Goal: Complete application form: Complete application form

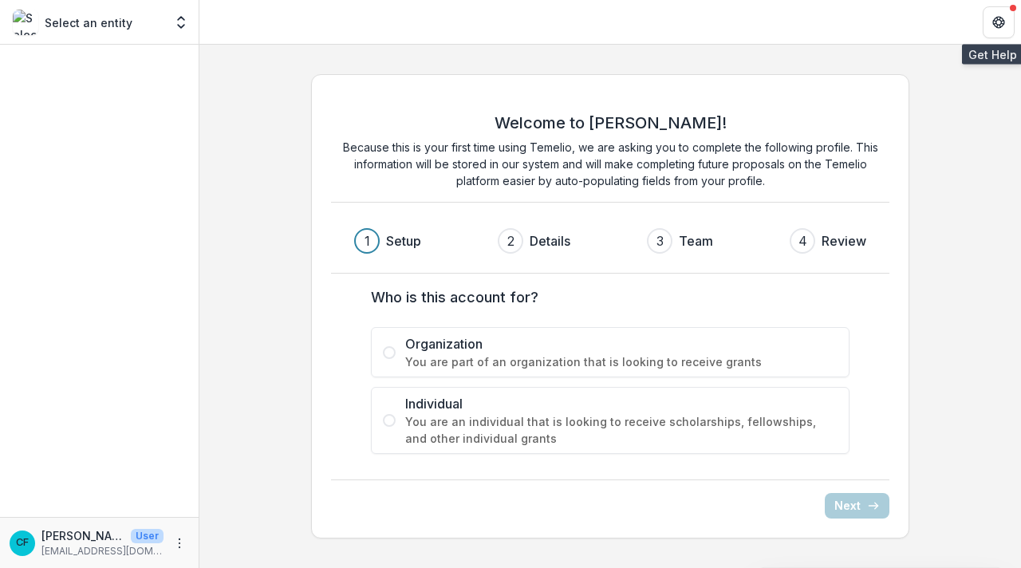
click at [504, 417] on span "You are an individual that is looking to receive scholarships, fellowships, and…" at bounding box center [621, 430] width 432 height 34
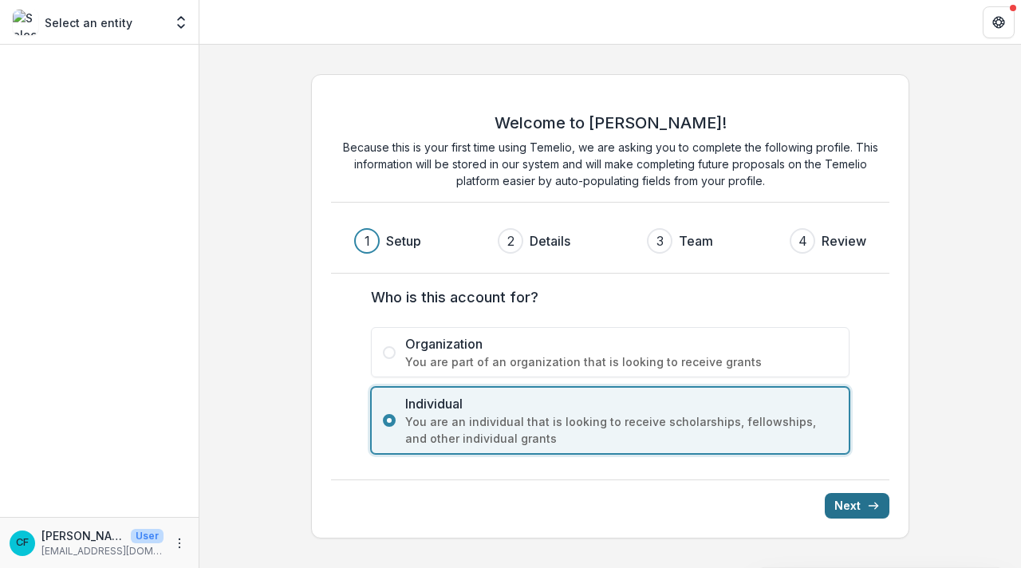
click at [867, 508] on button "Next" at bounding box center [857, 506] width 65 height 26
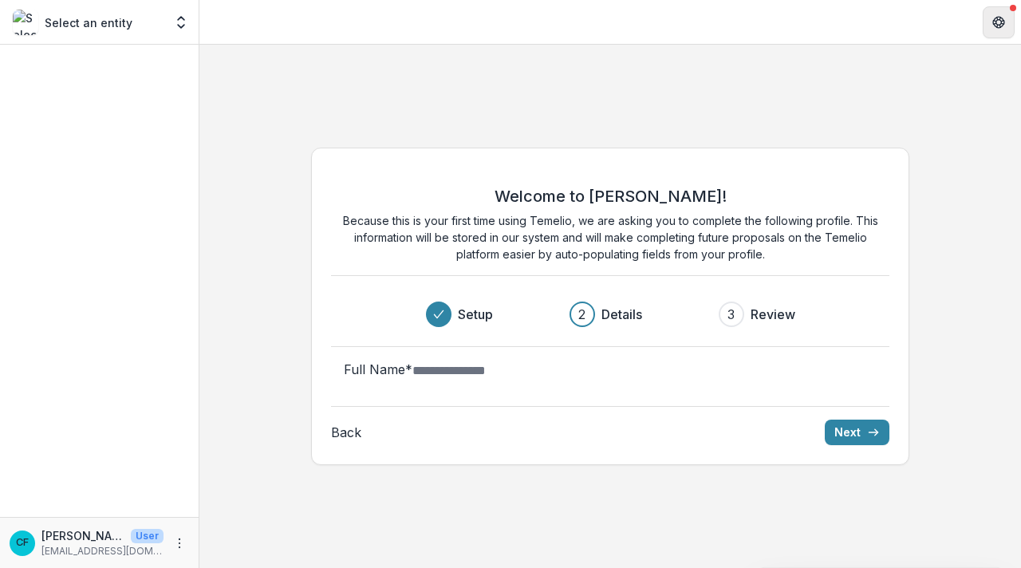
click at [997, 32] on button "Get Help" at bounding box center [999, 22] width 32 height 32
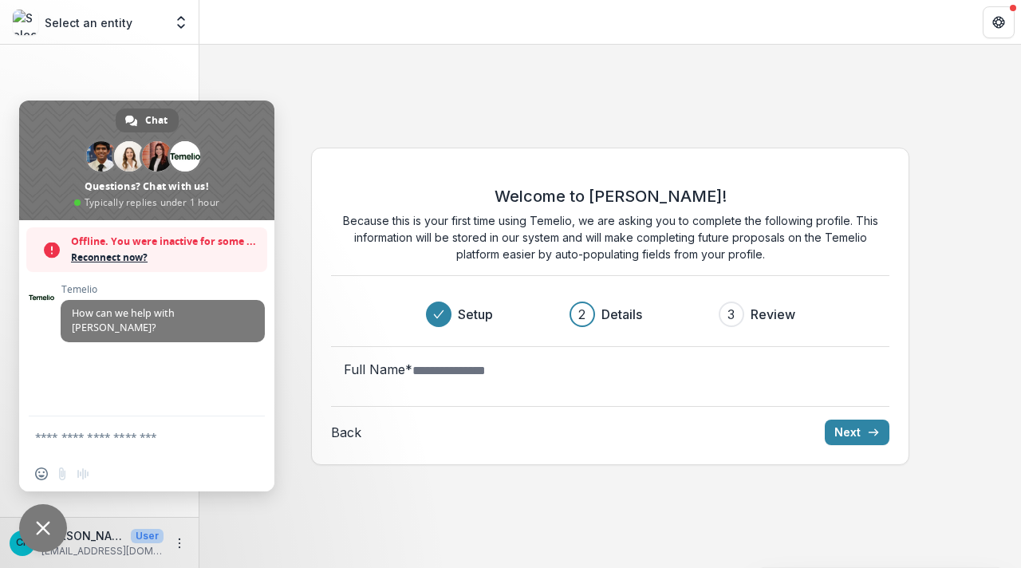
click at [373, 85] on div "Welcome to [PERSON_NAME]! Because this is your first time using Temelio, we are…" at bounding box center [610, 306] width 822 height 523
click at [997, 26] on icon "Get Help" at bounding box center [999, 22] width 13 height 13
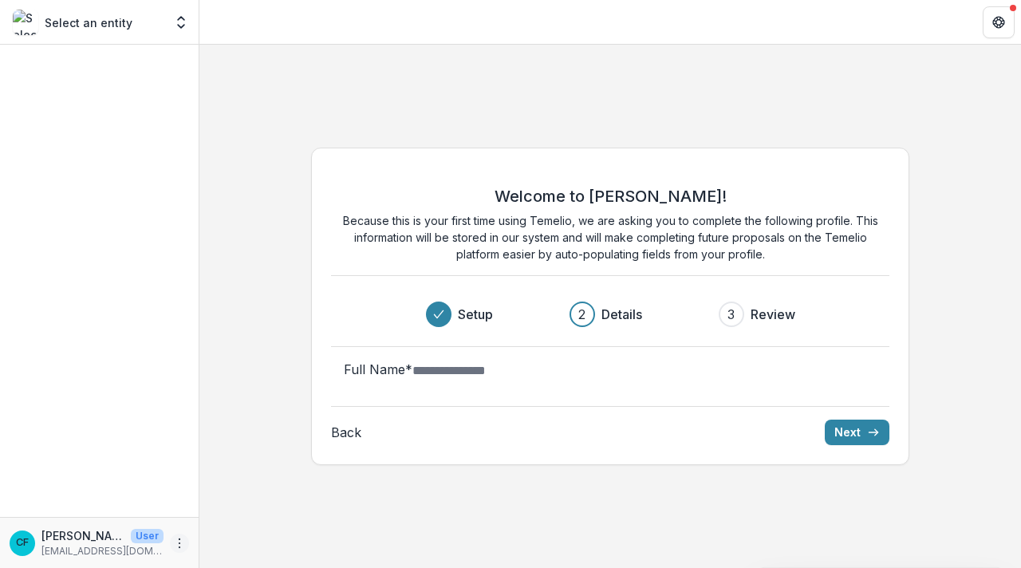
click at [183, 537] on icon "More" at bounding box center [179, 543] width 13 height 13
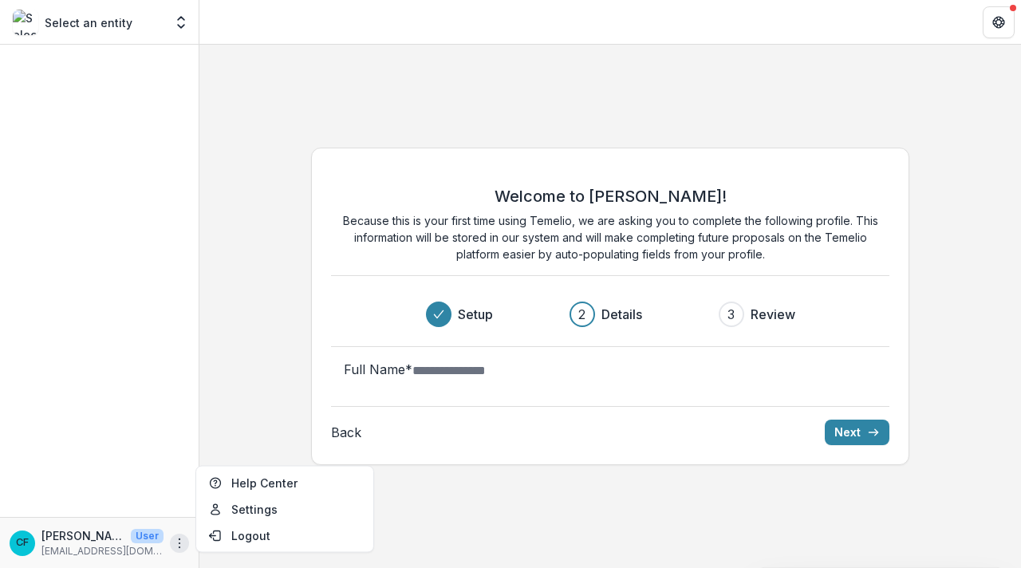
click at [30, 543] on span "CF" at bounding box center [23, 544] width 26 height 26
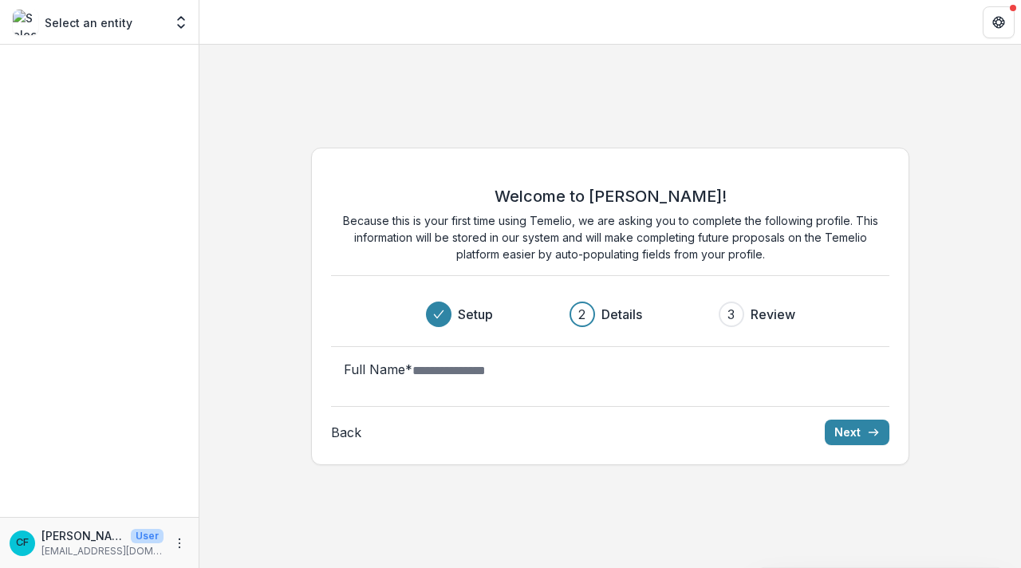
click at [70, 535] on p "[PERSON_NAME]" at bounding box center [82, 535] width 83 height 17
click at [1003, 6] on button "Get Help" at bounding box center [999, 22] width 32 height 32
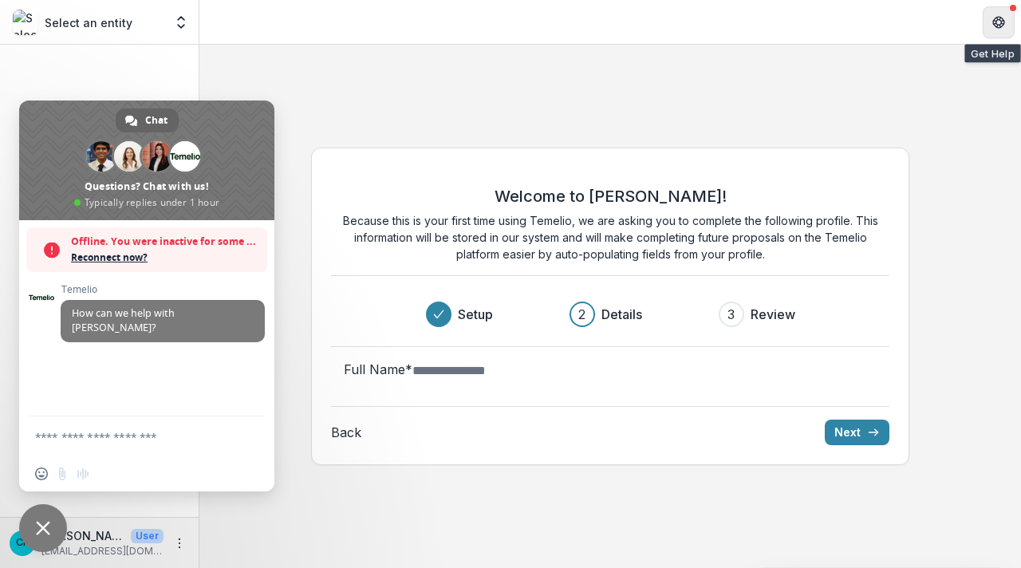
click at [1002, 6] on button "Get Help" at bounding box center [999, 22] width 32 height 32
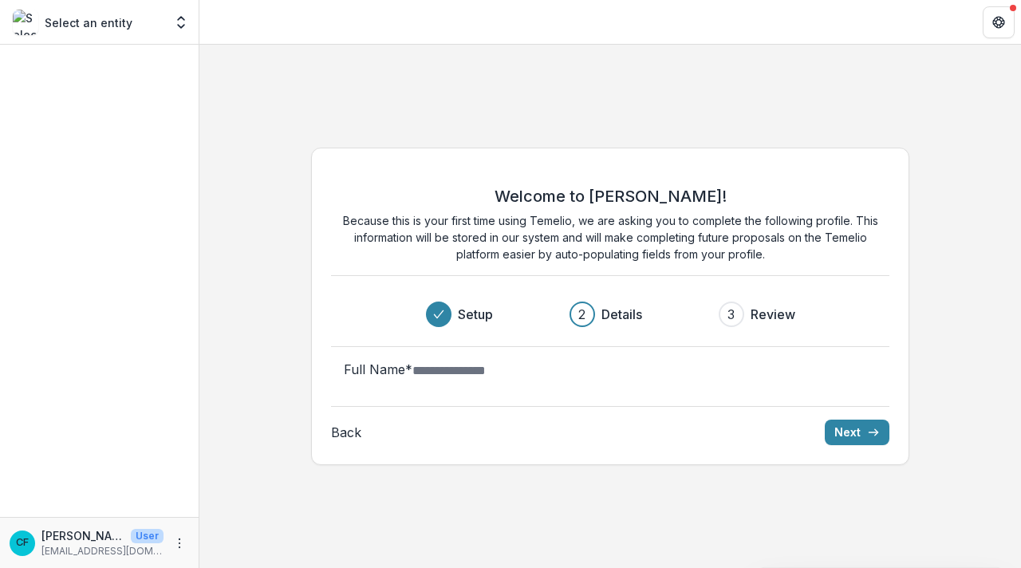
click at [89, 14] on p "Select an entity" at bounding box center [89, 22] width 88 height 17
click at [173, 26] on icon "Open entity switcher" at bounding box center [181, 22] width 16 height 16
click at [176, 27] on icon "Open entity switcher" at bounding box center [181, 22] width 16 height 16
click at [540, 381] on input "Full Name *" at bounding box center [477, 370] width 128 height 19
type input "**********"
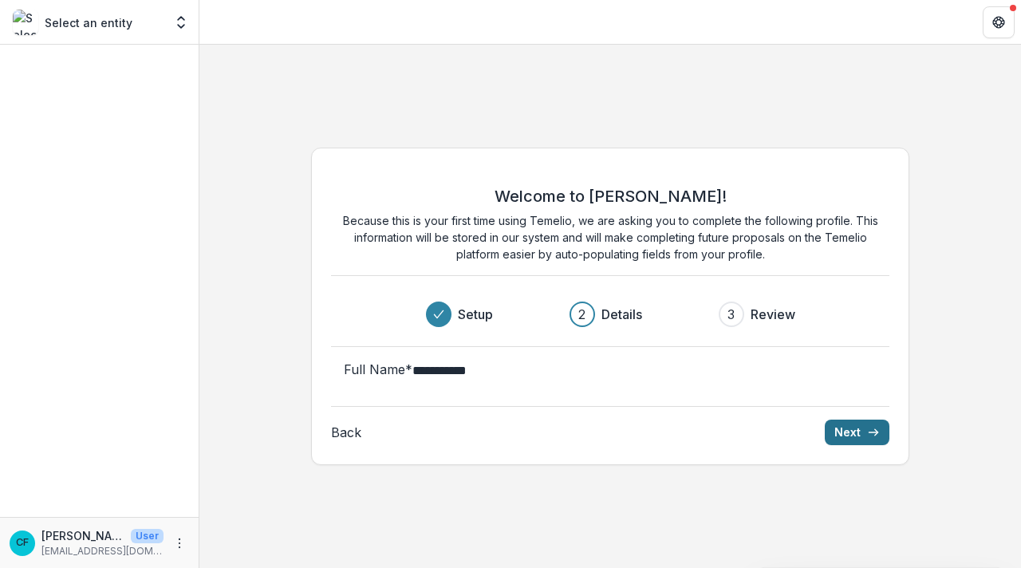
click at [870, 432] on line "submit" at bounding box center [873, 432] width 9 height 0
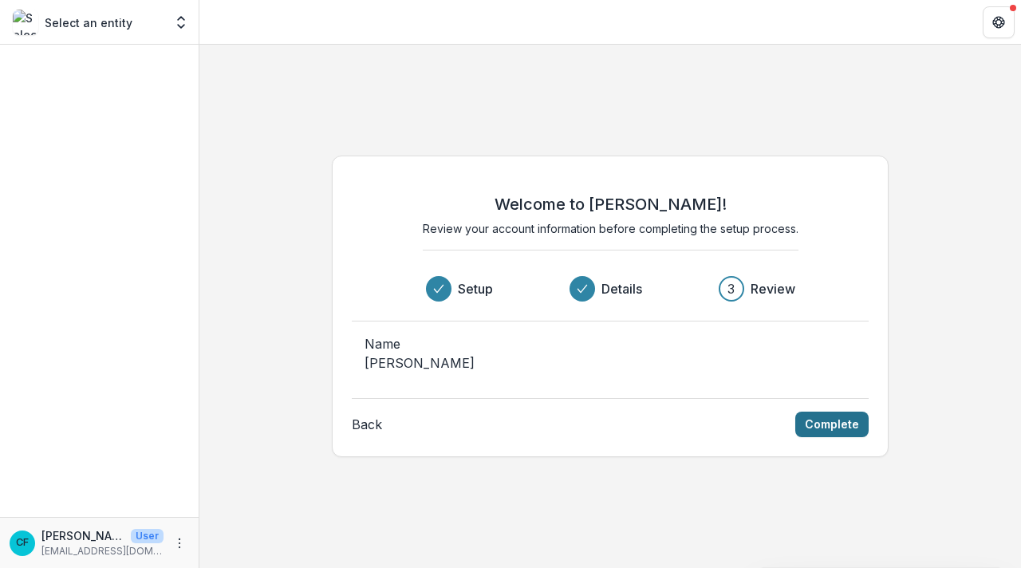
click at [836, 437] on button "Complete" at bounding box center [832, 425] width 73 height 26
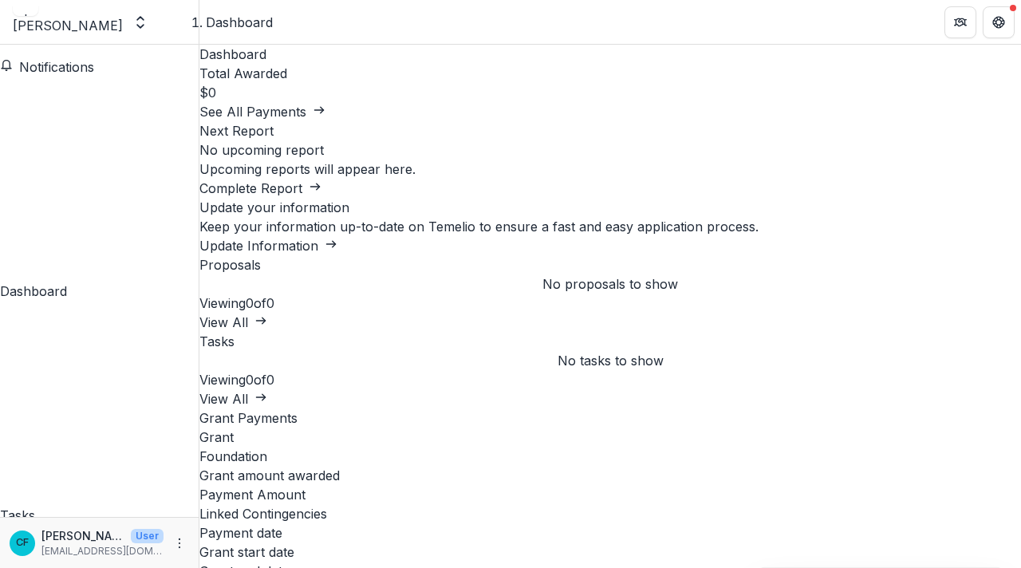
click at [61, 506] on div "Tasks" at bounding box center [99, 515] width 199 height 19
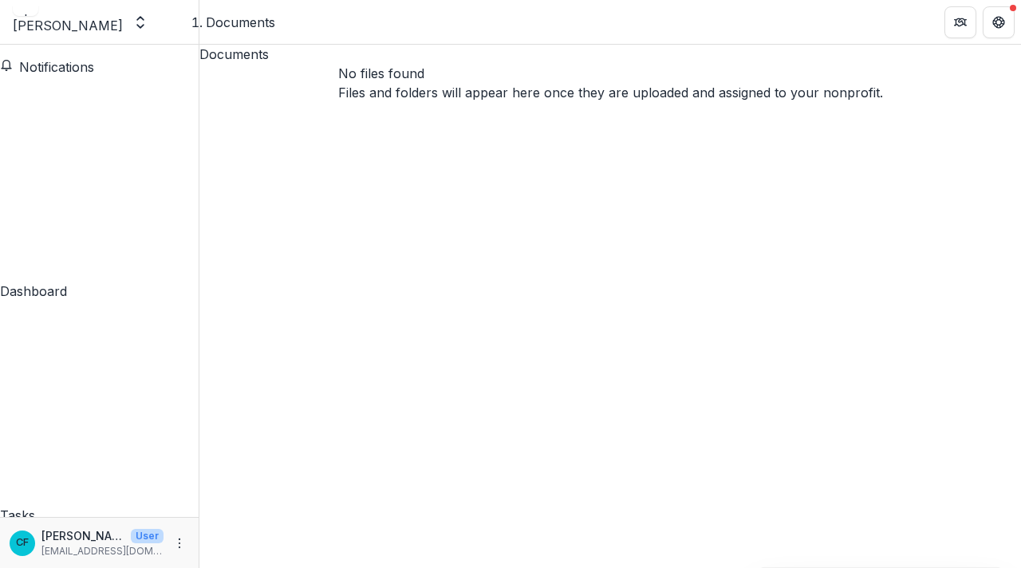
click at [94, 73] on span "Notifications" at bounding box center [56, 67] width 75 height 16
click at [958, 12] on button "Partners" at bounding box center [961, 22] width 32 height 32
click at [94, 72] on span "Notifications" at bounding box center [56, 67] width 75 height 16
click at [125, 282] on div "Dashboard" at bounding box center [99, 291] width 199 height 19
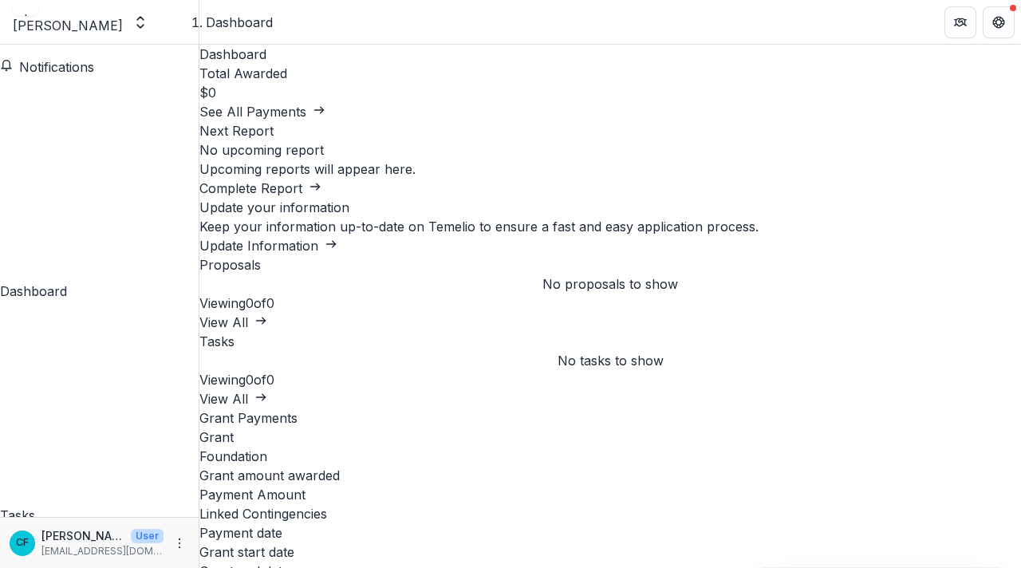
click at [107, 506] on div "Tasks" at bounding box center [99, 515] width 199 height 19
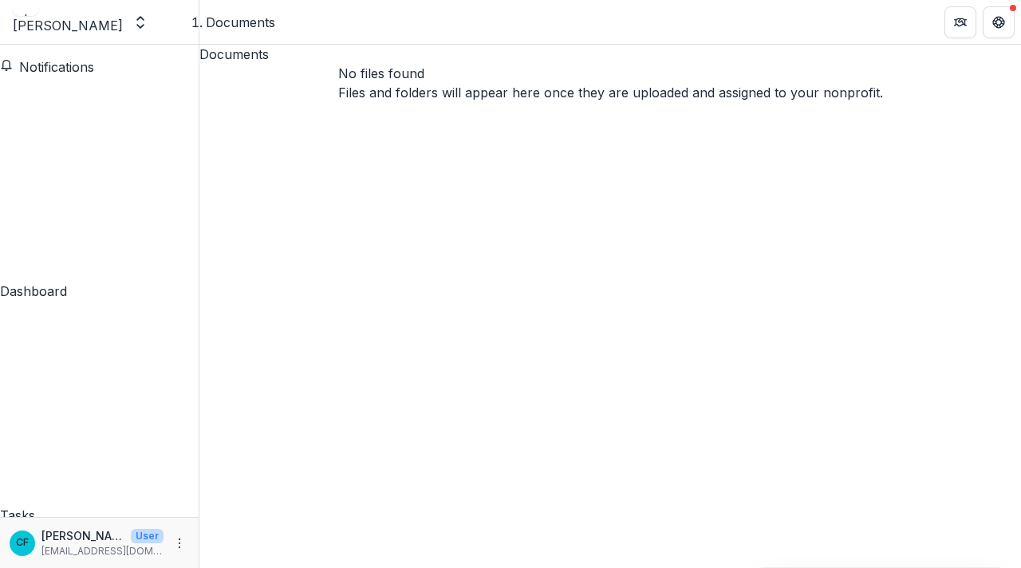
click at [133, 282] on div "Dashboard" at bounding box center [99, 291] width 199 height 19
